Goal: Register for event/course

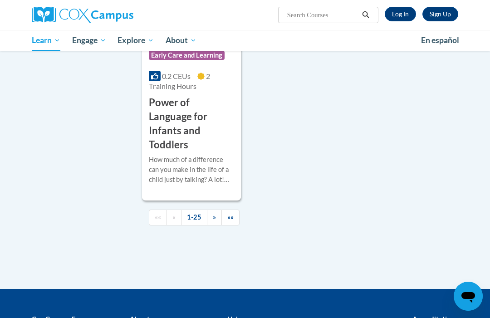
scroll to position [2417, 0]
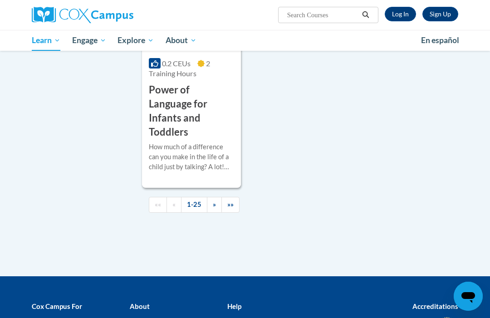
click at [232, 200] on span "»»" at bounding box center [230, 204] width 6 height 8
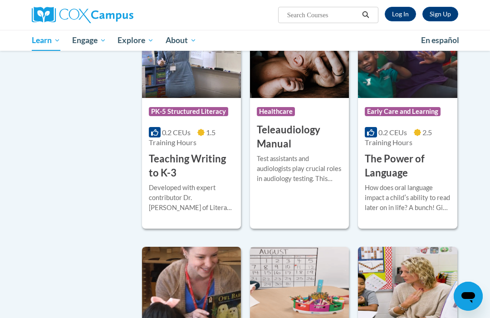
scroll to position [1428, 0]
click at [397, 160] on h3 "The Power of Language" at bounding box center [407, 166] width 85 height 28
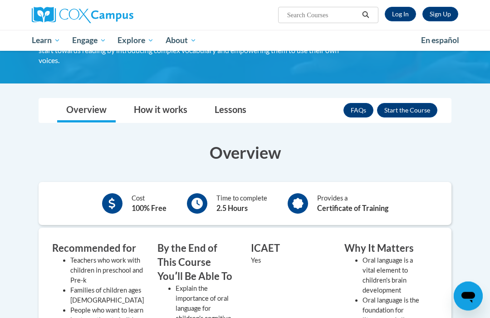
scroll to position [89, 0]
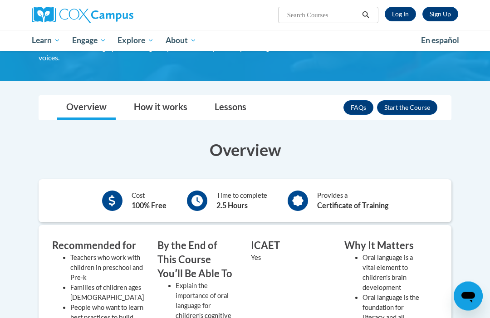
click at [414, 111] on button "Enroll" at bounding box center [407, 108] width 60 height 15
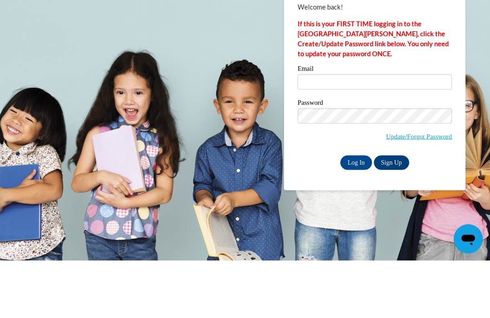
scroll to position [58, 0]
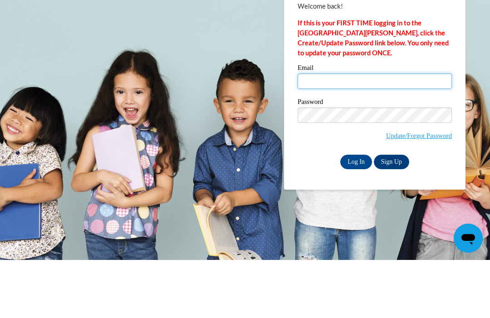
type input "lgreen17@Ivytech.edu"
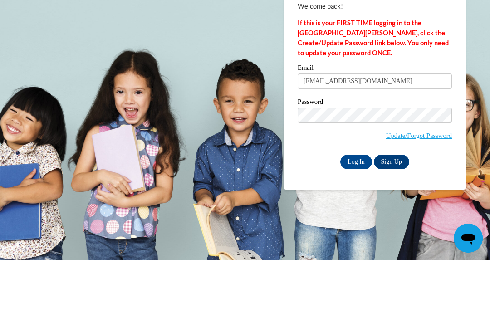
click at [356, 213] on input "Log In" at bounding box center [356, 220] width 32 height 15
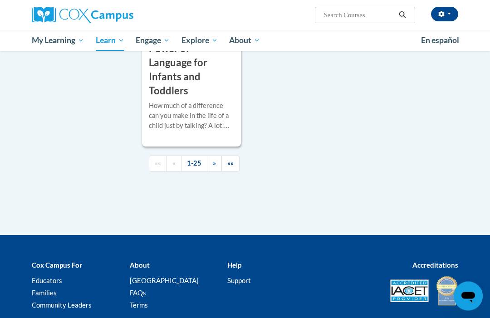
scroll to position [2461, 0]
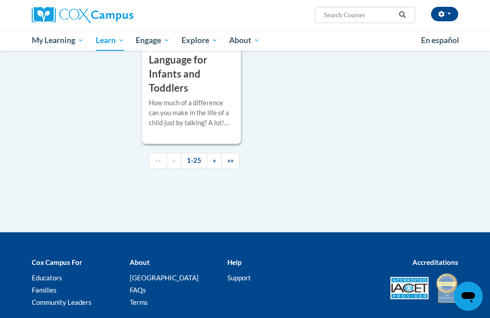
click at [233, 156] on span "»»" at bounding box center [230, 160] width 6 height 8
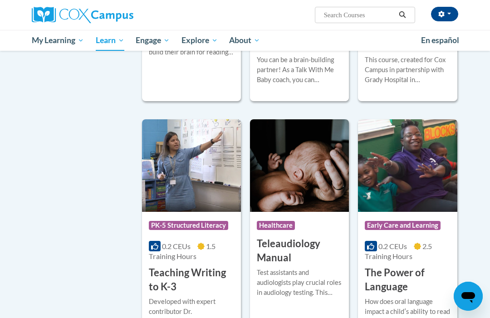
scroll to position [1314, 0]
click at [403, 269] on h3 "The Power of Language" at bounding box center [407, 280] width 85 height 28
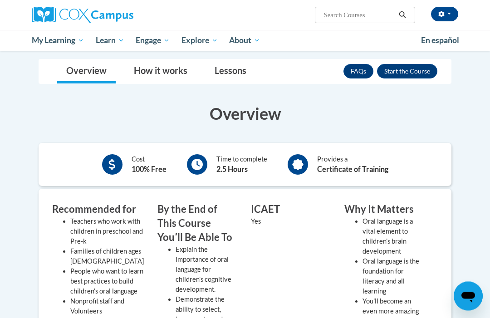
scroll to position [126, 0]
click at [413, 72] on button "Enroll" at bounding box center [407, 71] width 60 height 15
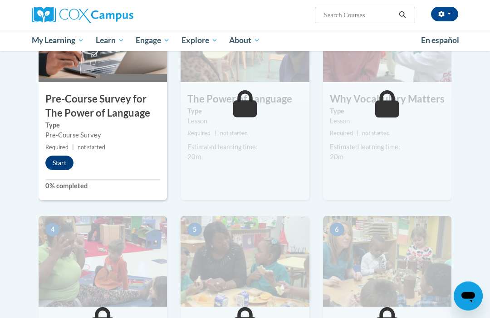
scroll to position [246, 0]
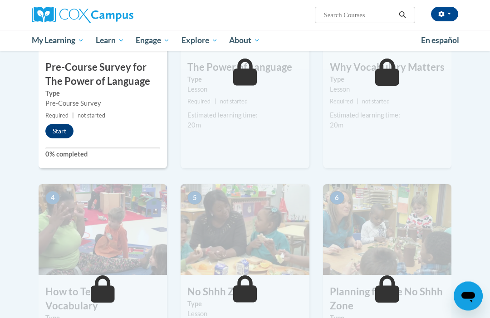
click at [59, 132] on button "Start" at bounding box center [59, 131] width 28 height 15
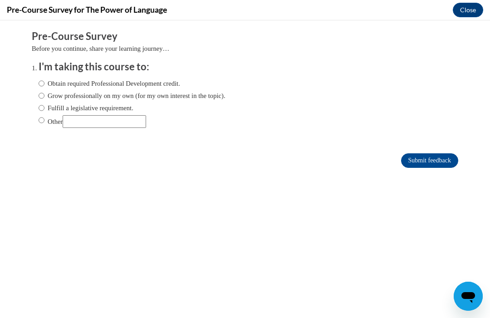
scroll to position [0, 0]
click at [50, 79] on label "Obtain required Professional Development credit." at bounding box center [109, 83] width 141 height 10
click at [44, 79] on input "Obtain required Professional Development credit." at bounding box center [42, 83] width 6 height 10
radio input "true"
click at [438, 162] on input "Submit feedback" at bounding box center [429, 160] width 57 height 15
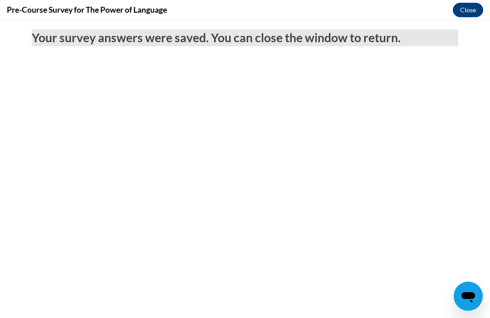
click at [471, 14] on button "Close" at bounding box center [468, 10] width 30 height 15
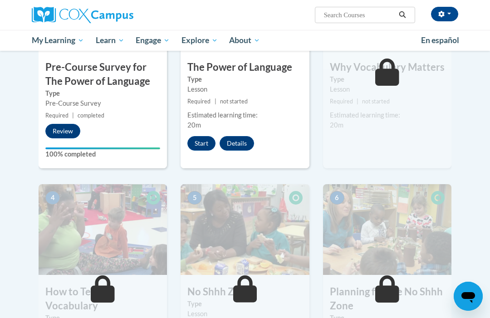
click at [201, 147] on button "Start" at bounding box center [201, 143] width 28 height 15
